Goal: Submit feedback/report problem: Submit feedback/report problem

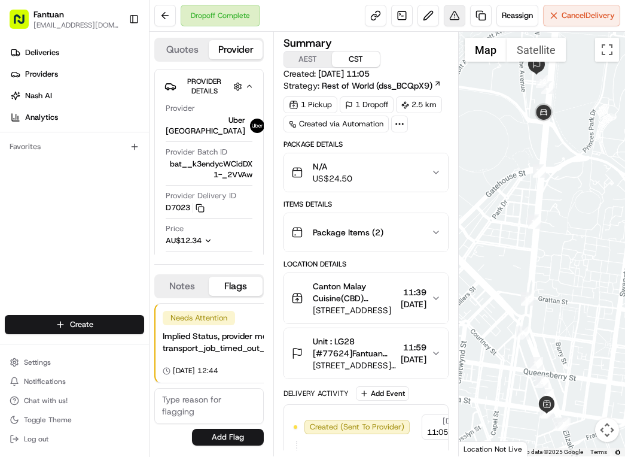
click at [449, 20] on button at bounding box center [455, 16] width 22 height 22
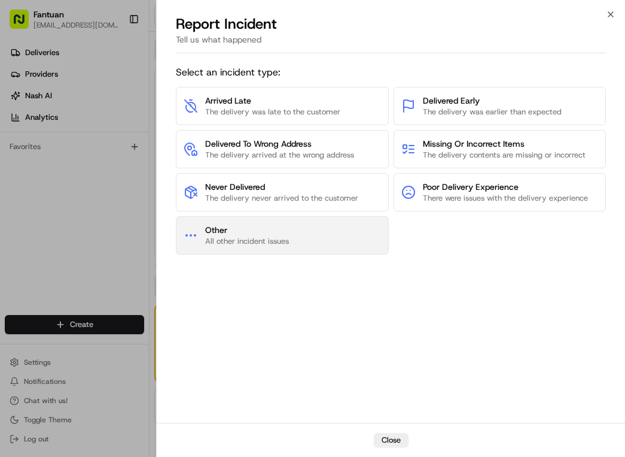
click at [312, 229] on button "Other All other incident issues" at bounding box center [282, 235] width 212 height 38
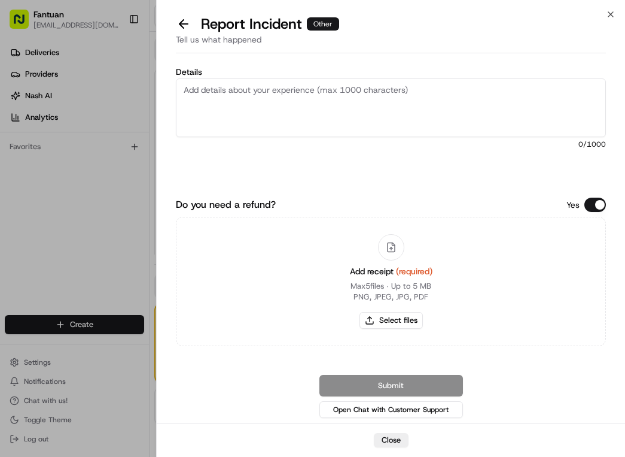
drag, startPoint x: 271, startPoint y: 138, endPoint x: 270, endPoint y: 126, distance: 11.4
click at [271, 138] on div "Details 0 /1000" at bounding box center [391, 127] width 430 height 118
click at [306, 102] on textarea "Details" at bounding box center [391, 107] width 430 height 59
paste textarea "The entire order was not received, and the driver did not upload the delivery p…"
type textarea "The entire order was not received, and the driver did not upload the delivery p…"
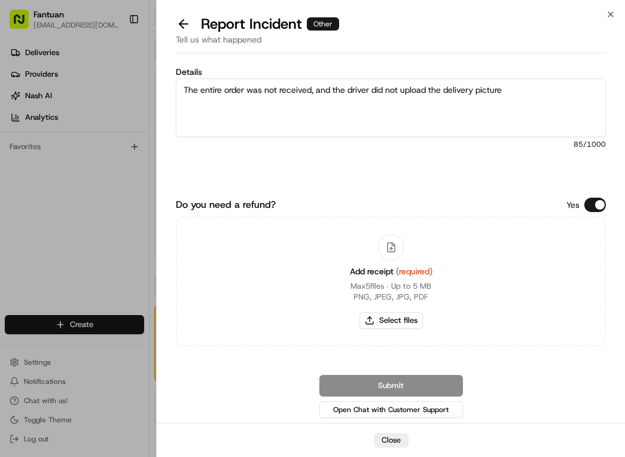
click at [215, 329] on div "Add receipt (required) Max 5 files ∙ Up to 5 MB PNG, JPEG, JPG, PDF Select files" at bounding box center [391, 281] width 430 height 129
click at [406, 315] on button "Select files" at bounding box center [391, 320] width 63 height 17
type input "C:\fakepath\AU6175384388 (1).pdf"
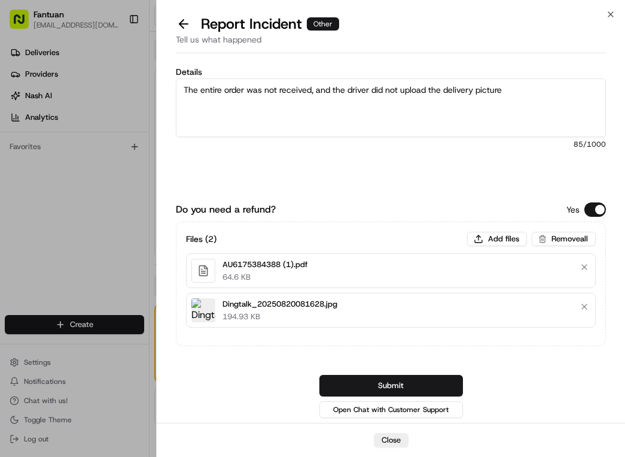
click at [301, 424] on div "Close" at bounding box center [391, 439] width 469 height 34
click at [378, 388] on button "Submit" at bounding box center [392, 386] width 144 height 22
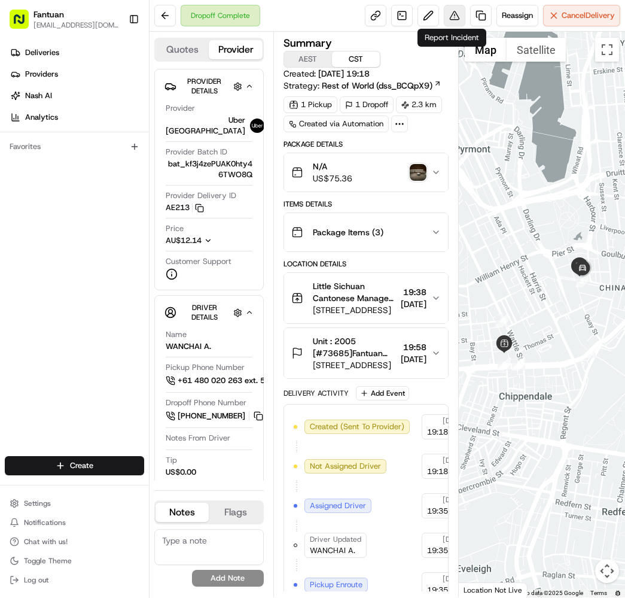
click at [458, 19] on button at bounding box center [455, 16] width 22 height 22
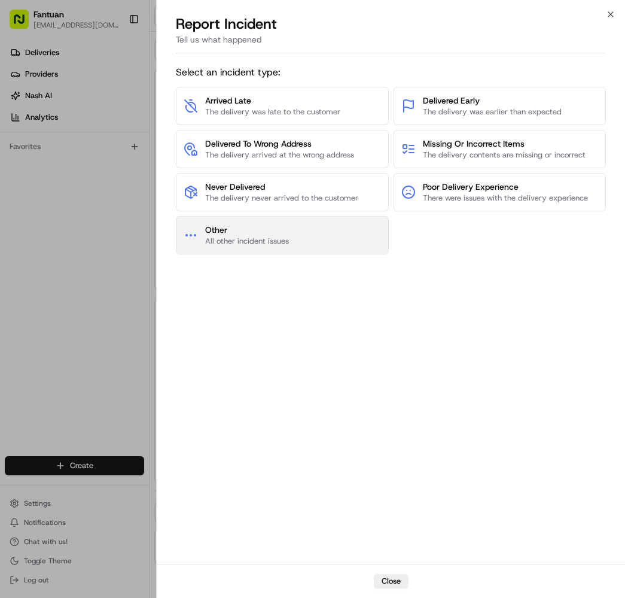
click at [303, 238] on button "Other All other incident issues" at bounding box center [282, 235] width 212 height 38
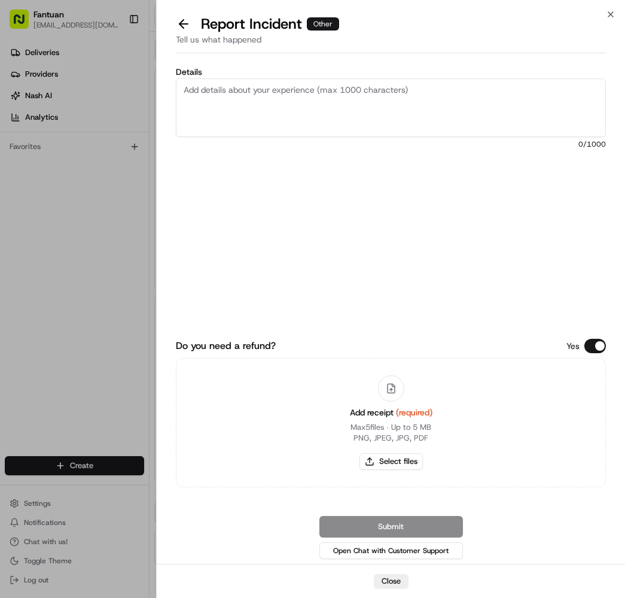
click at [251, 282] on div "Do you need a refund? Yes Add receipt (required) Max 5 files ∙ Up to 5 MB PNG, …" at bounding box center [391, 419] width 430 height 284
click at [405, 90] on textarea "Details" at bounding box center [391, 107] width 430 height 59
paste textarea "The entire order was not received. The driver didn't call to contact the custom…"
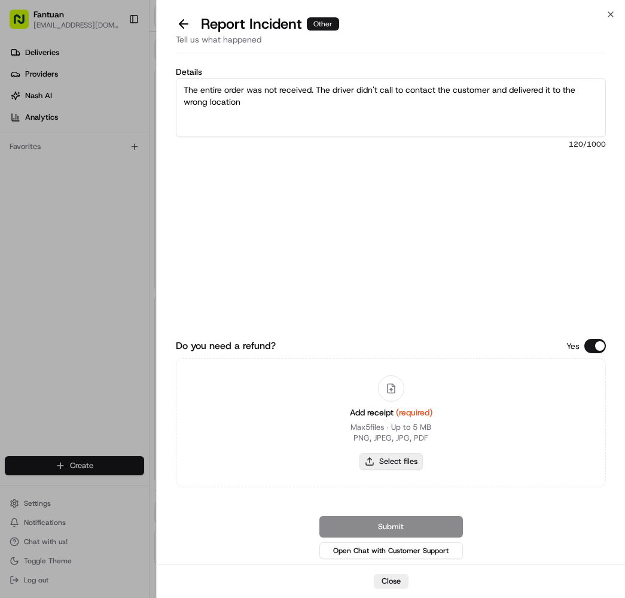
type textarea "The entire order was not received. The driver didn't call to contact the custom…"
click at [402, 456] on button "Select files" at bounding box center [391, 461] width 63 height 17
type input "C:\fakepath\AU8694158147.pdf"
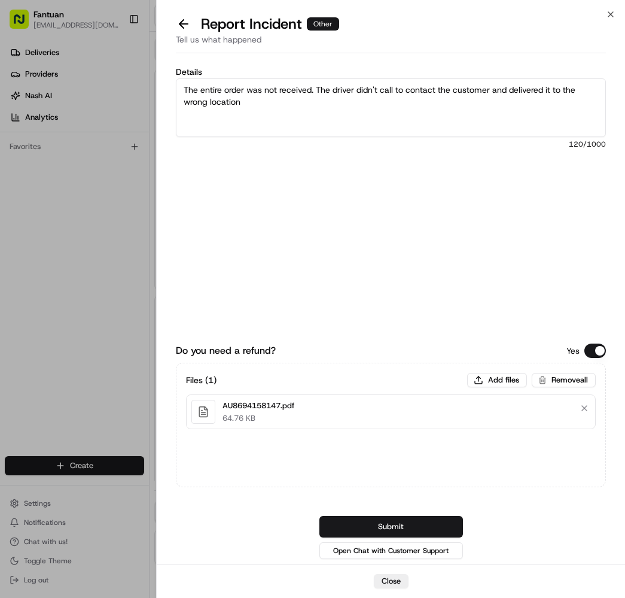
click at [434, 456] on button "Submit" at bounding box center [392, 527] width 144 height 22
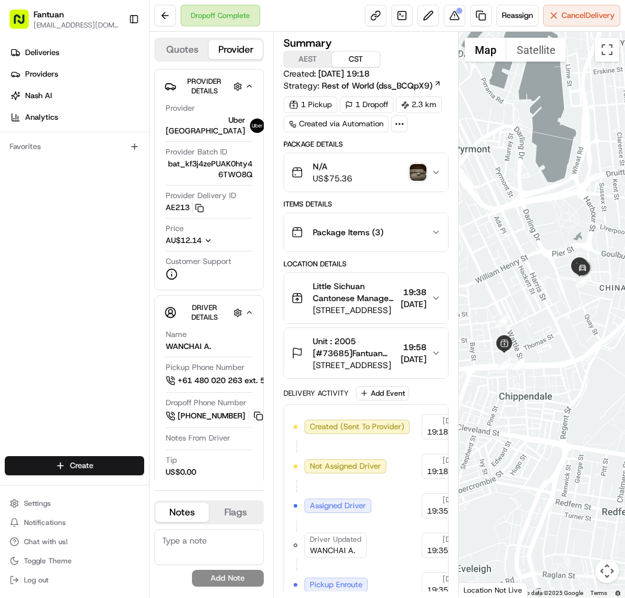
click at [167, 456] on div "No results found Add Note" at bounding box center [209, 557] width 110 height 57
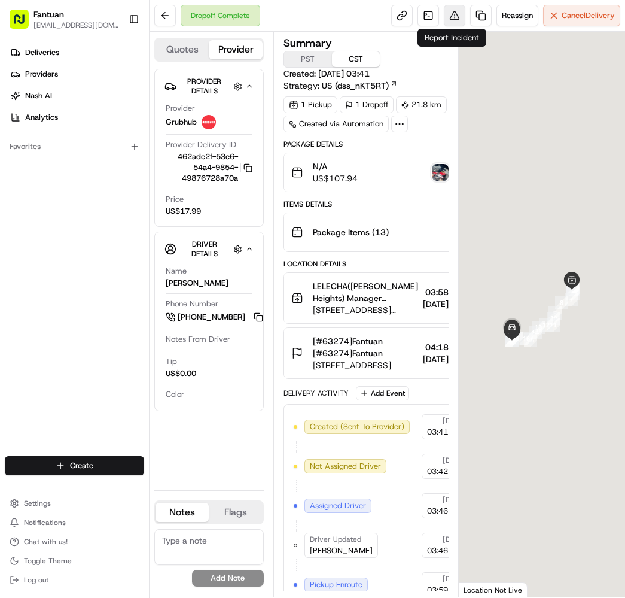
click at [458, 14] on button at bounding box center [455, 16] width 22 height 22
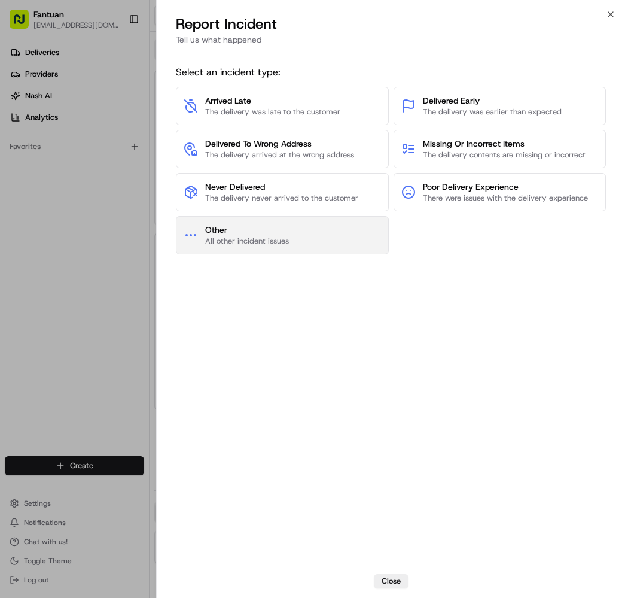
click at [329, 230] on button "Other All other incident issues" at bounding box center [282, 235] width 212 height 38
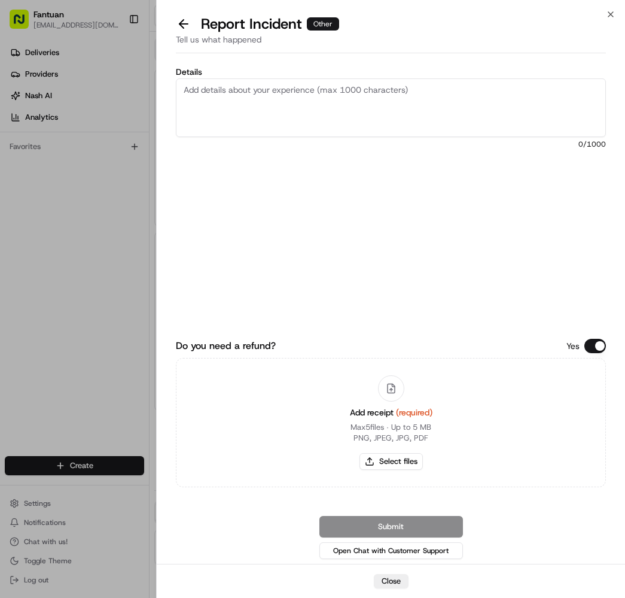
drag, startPoint x: 237, startPoint y: 263, endPoint x: 255, endPoint y: 212, distance: 53.4
click at [239, 254] on div "Details 0 /1000" at bounding box center [391, 166] width 430 height 197
click at [408, 105] on textarea "Details" at bounding box center [391, 107] width 430 height 59
paste textarea "The driver served the food and demanded a refund"
type textarea "The driver served the food and demanded a refund"
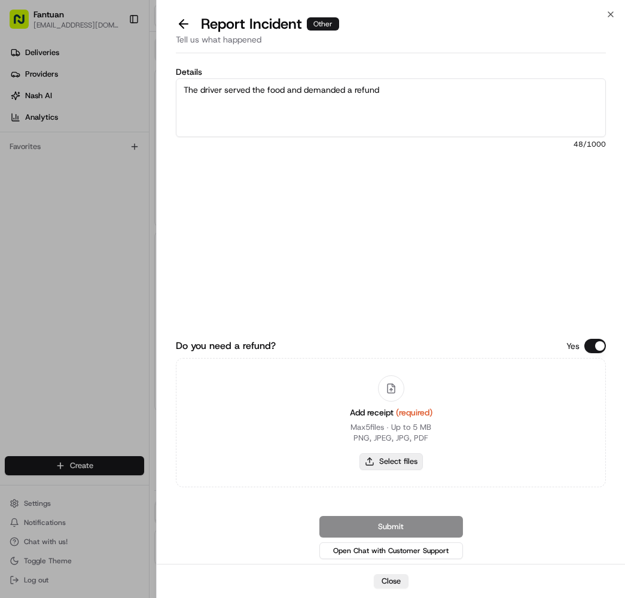
click at [399, 457] on button "Select files" at bounding box center [391, 461] width 63 height 17
type input "C:\fakepath\US7043473729.pdf"
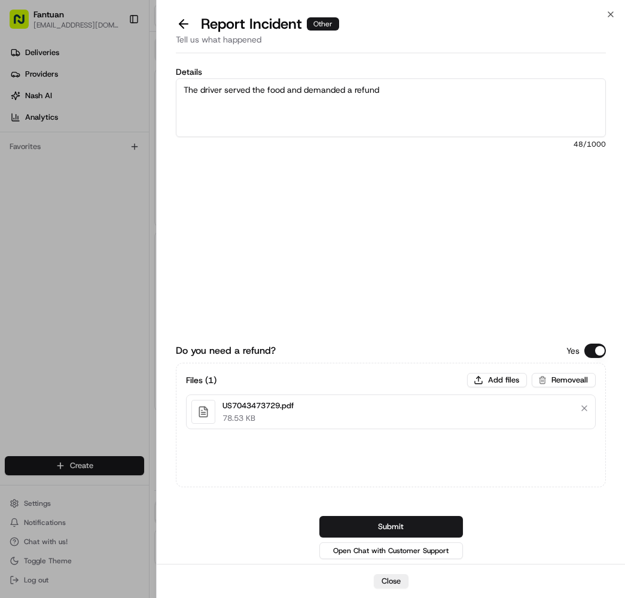
click at [262, 337] on div "Do you need a refund? Yes Files ( 1 ) Add files Remove all US7043473729.pdf 78.…" at bounding box center [391, 419] width 430 height 284
click at [389, 527] on button "Submit" at bounding box center [392, 527] width 144 height 22
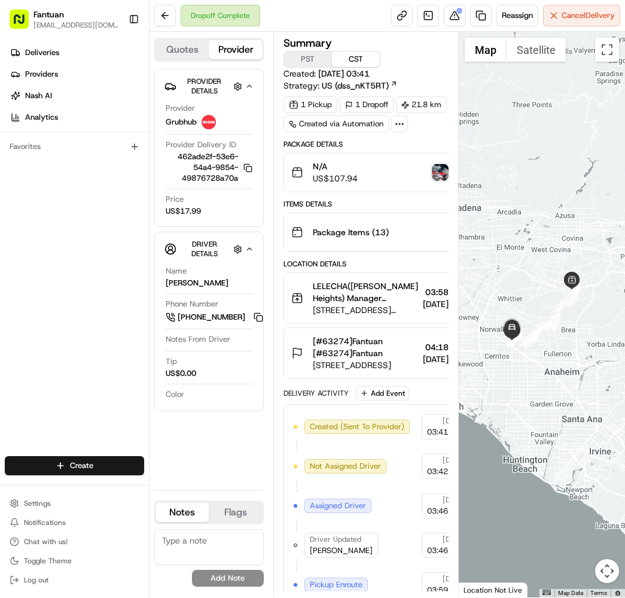
click at [47, 345] on div "Deliveries Providers [PERSON_NAME] Analytics Favorites" at bounding box center [74, 250] width 149 height 425
